Goal: Information Seeking & Learning: Find specific fact

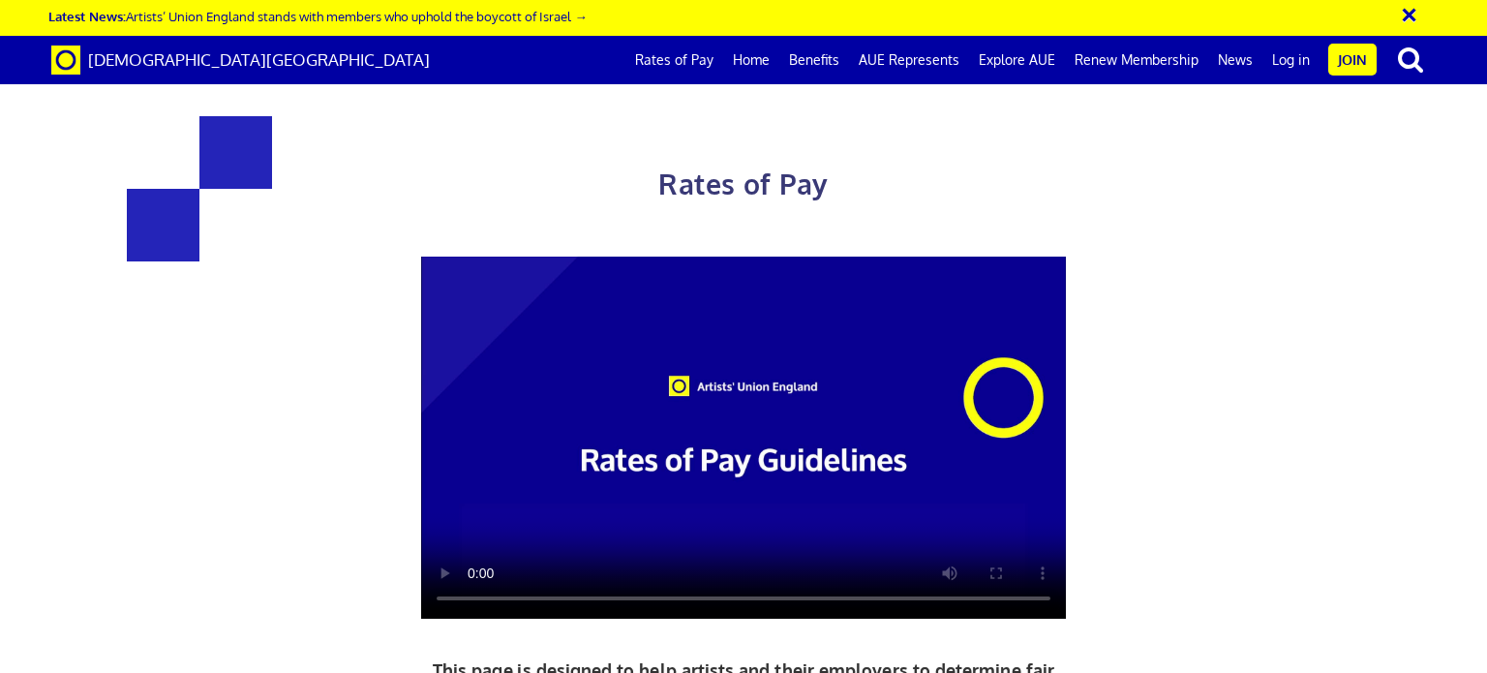
scroll to position [2130, 0]
drag, startPoint x: 999, startPoint y: 482, endPoint x: 1038, endPoint y: 475, distance: 39.3
drag, startPoint x: 1027, startPoint y: 476, endPoint x: 1065, endPoint y: 186, distance: 293.0
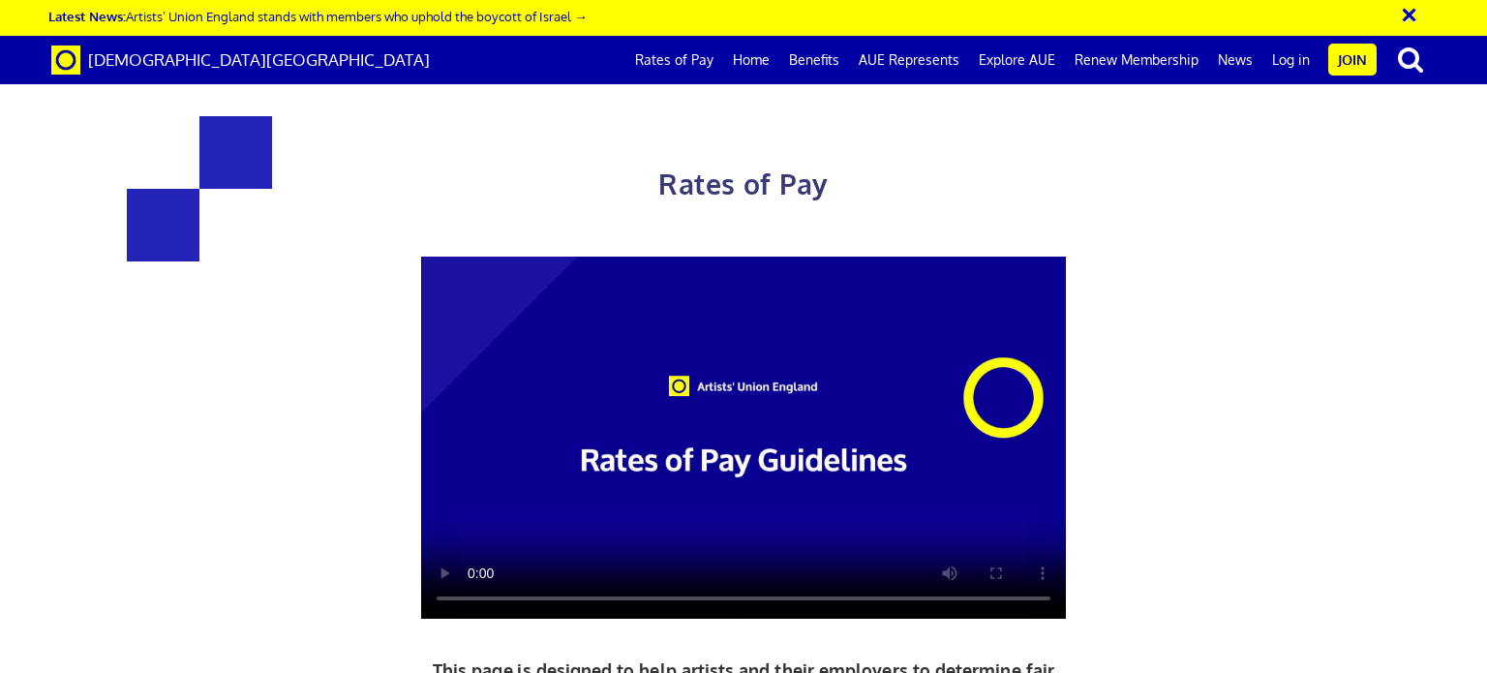
drag, startPoint x: 1003, startPoint y: 476, endPoint x: 1037, endPoint y: 473, distance: 34.1
drag, startPoint x: 1033, startPoint y: 480, endPoint x: 1011, endPoint y: 481, distance: 22.3
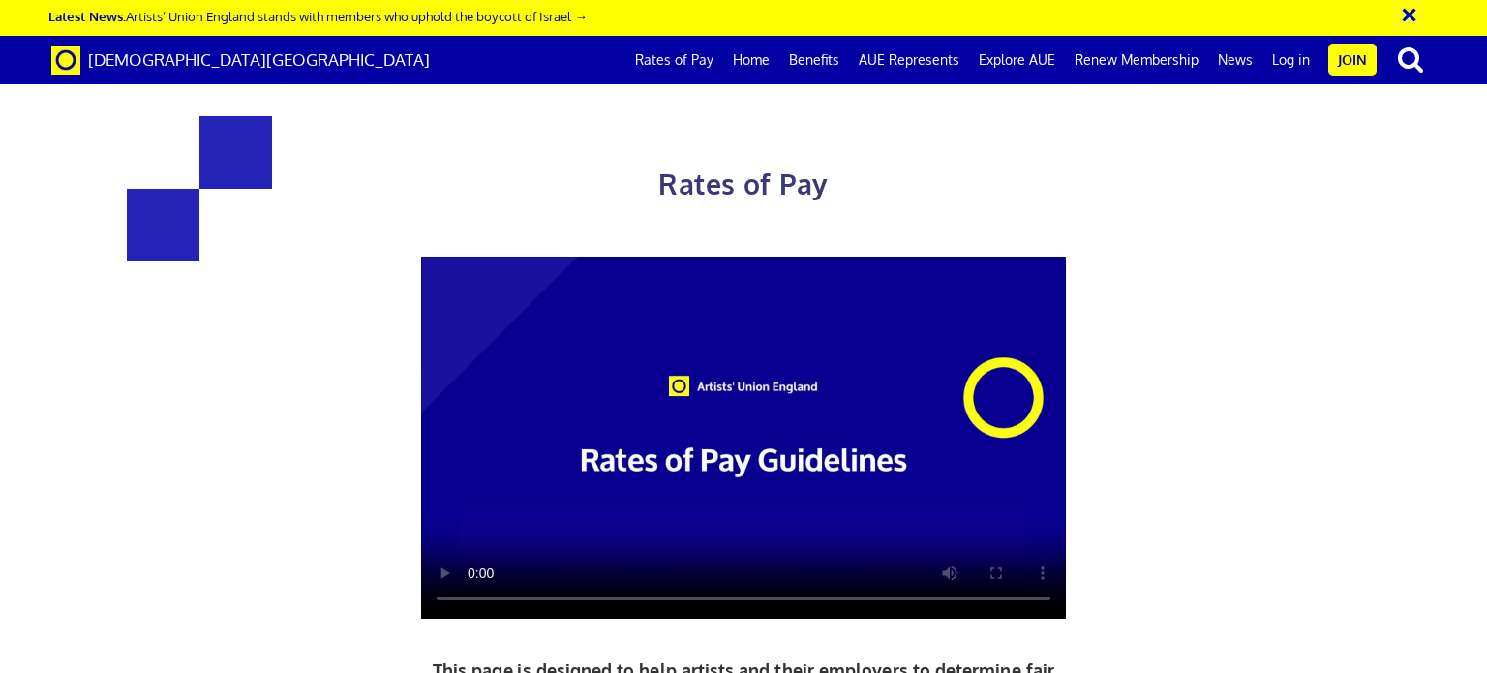
drag, startPoint x: 1001, startPoint y: 479, endPoint x: 1037, endPoint y: 475, distance: 36.0
copy span "52.01"
